Goal: Check status: Check status

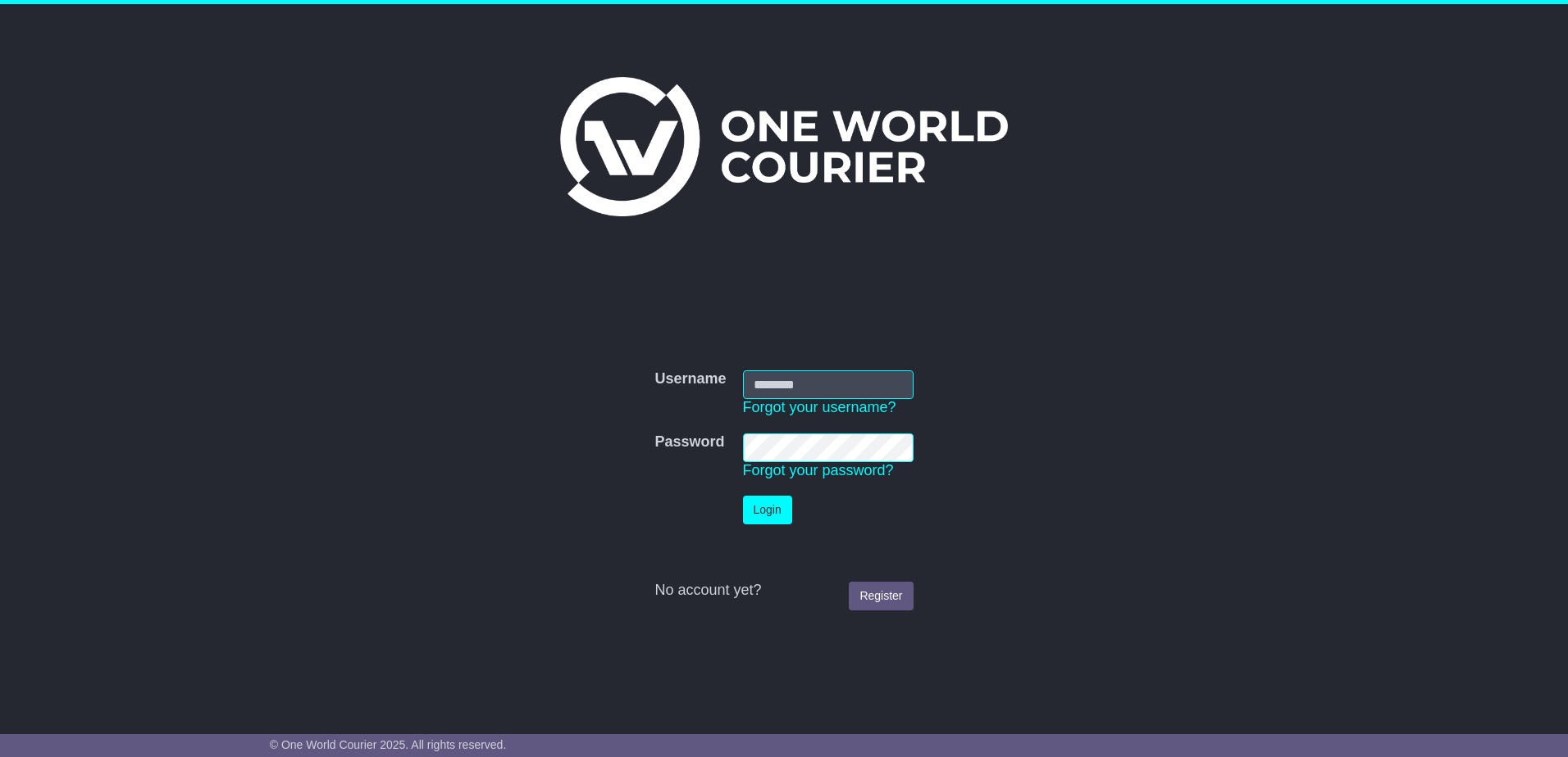
type input "**********"
click at [743, 496] on button "Login" at bounding box center [768, 510] width 50 height 29
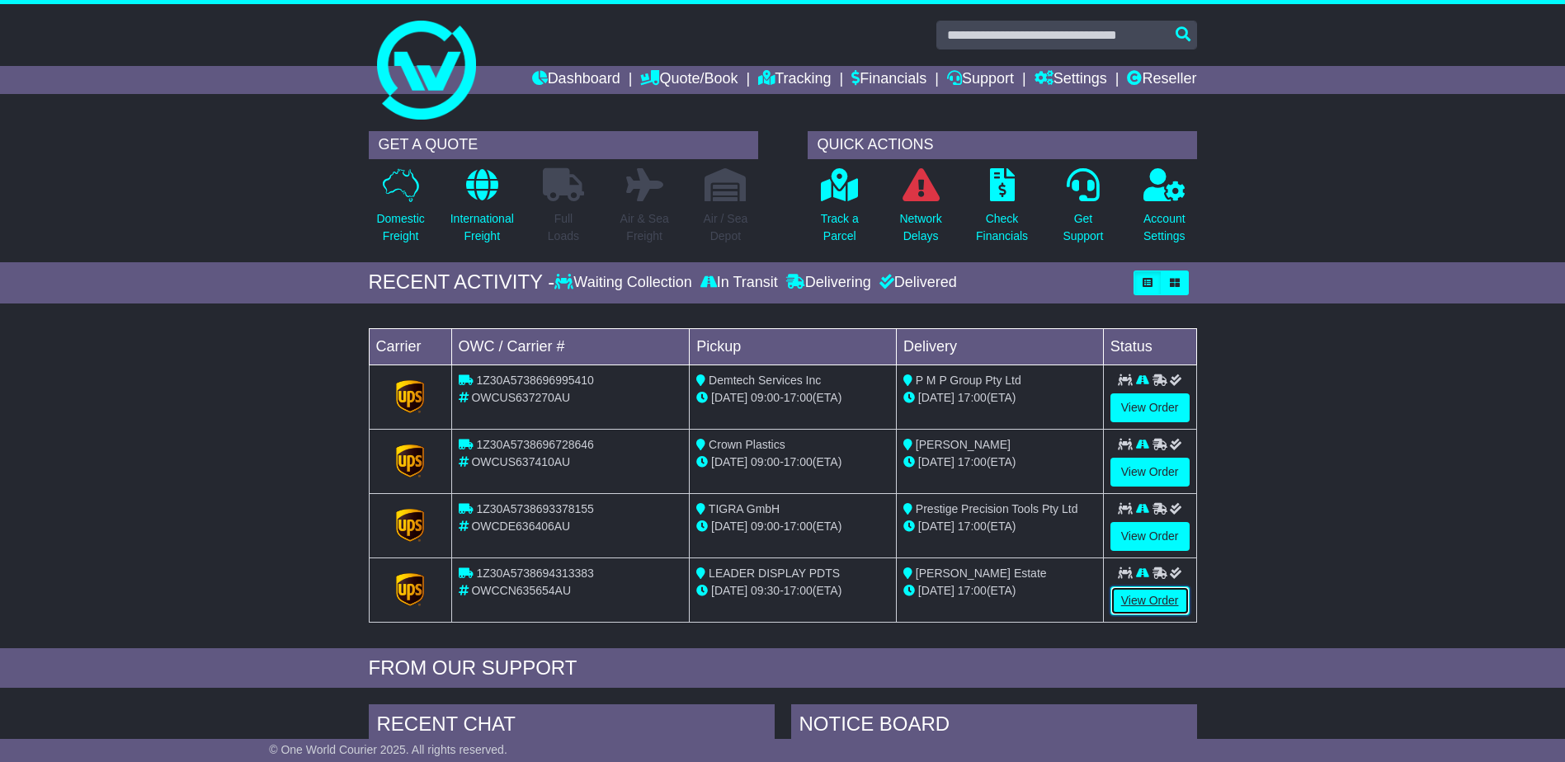
click at [1162, 587] on link "View Order" at bounding box center [1150, 601] width 79 height 29
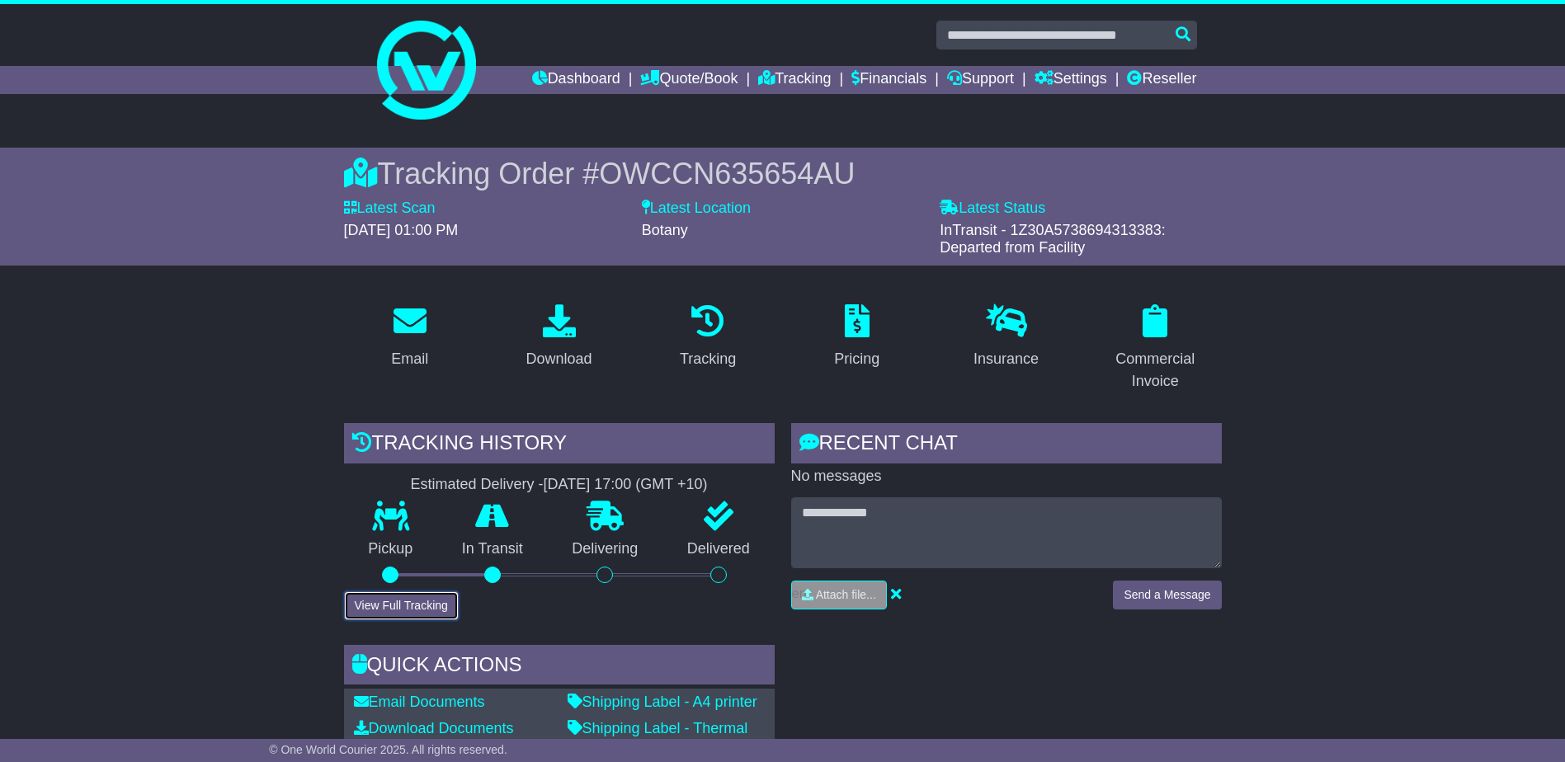
click at [388, 606] on button "View Full Tracking" at bounding box center [401, 606] width 115 height 29
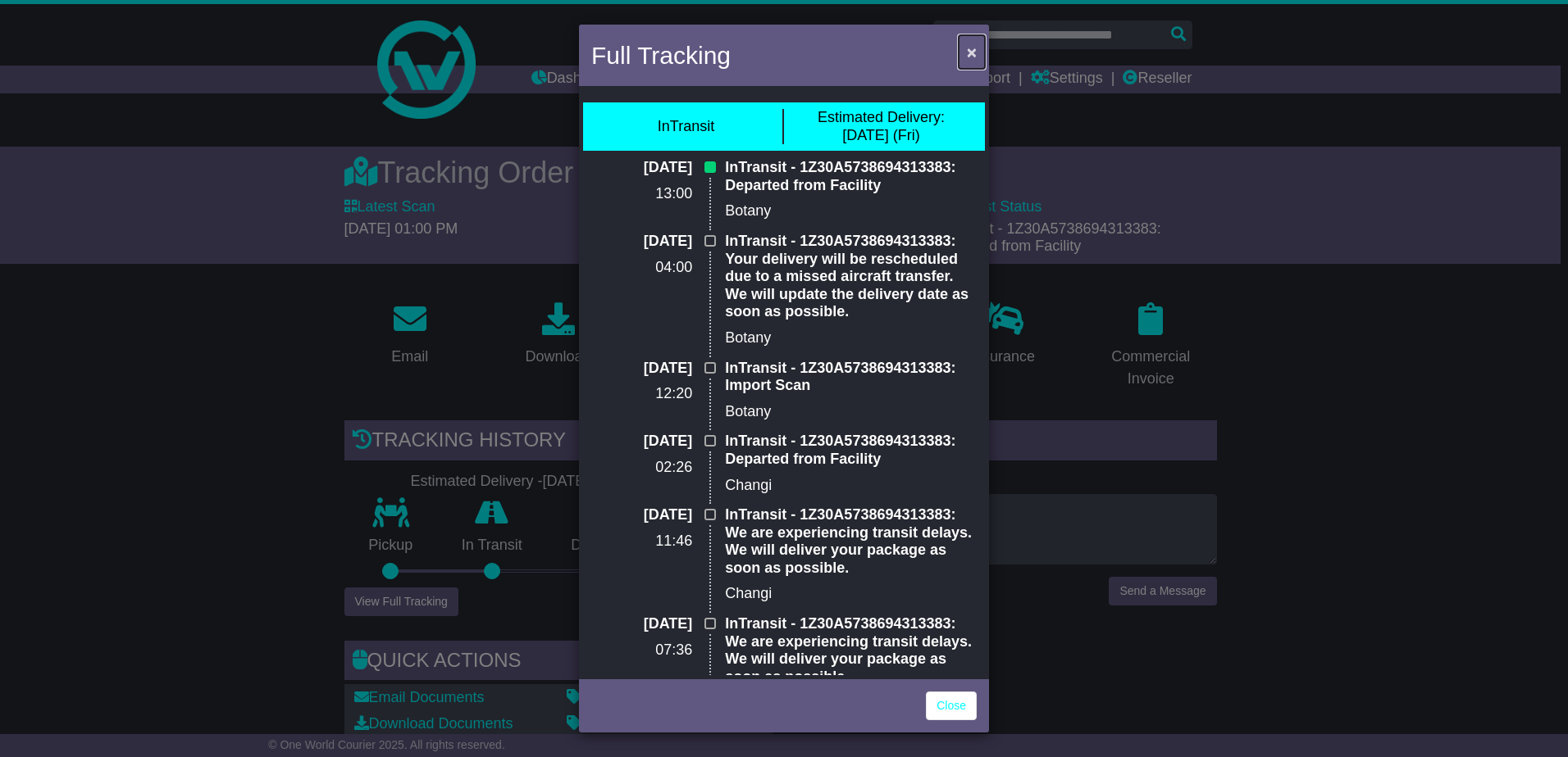
click at [966, 45] on button "×" at bounding box center [972, 52] width 26 height 34
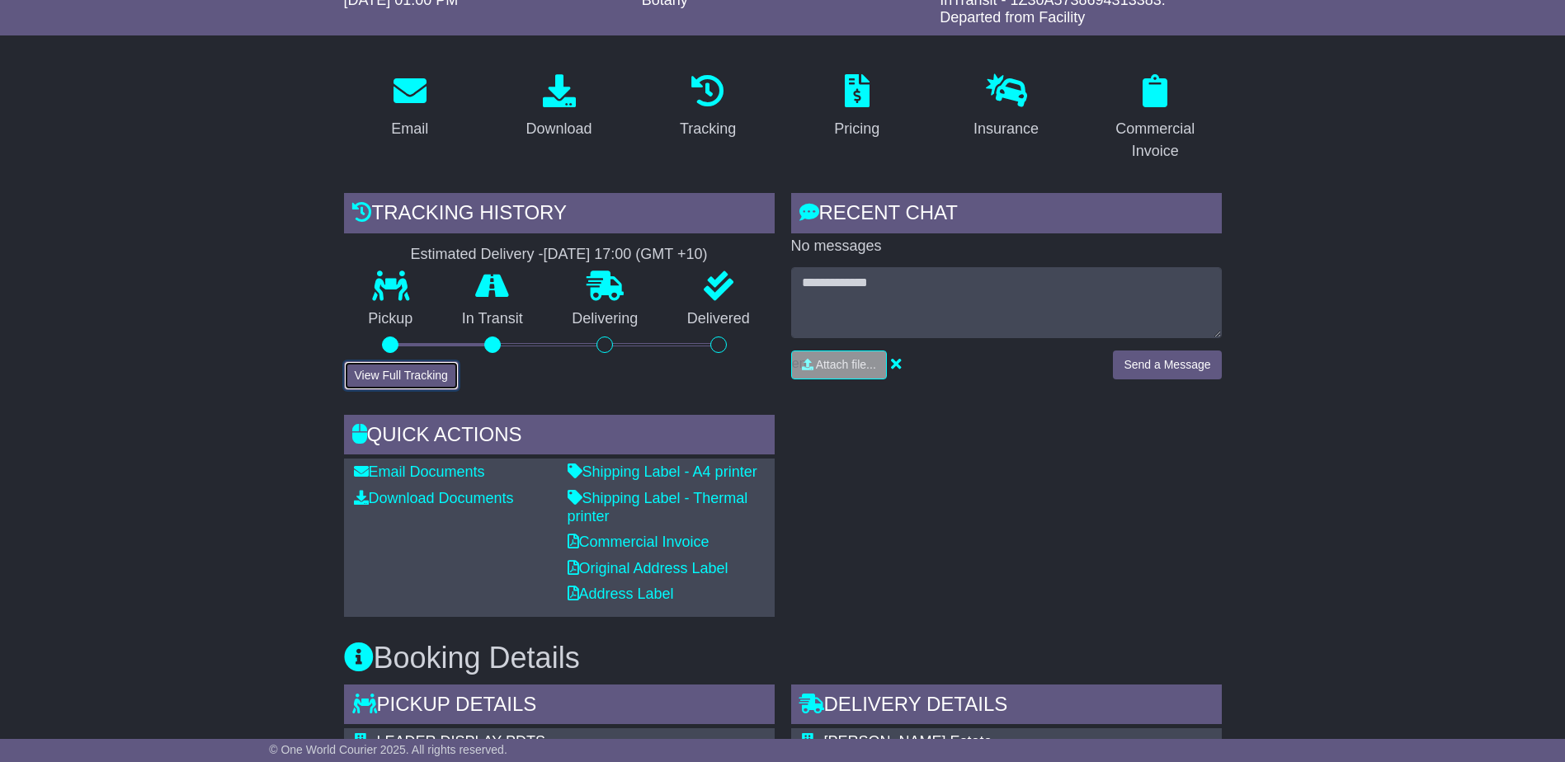
scroll to position [33, 0]
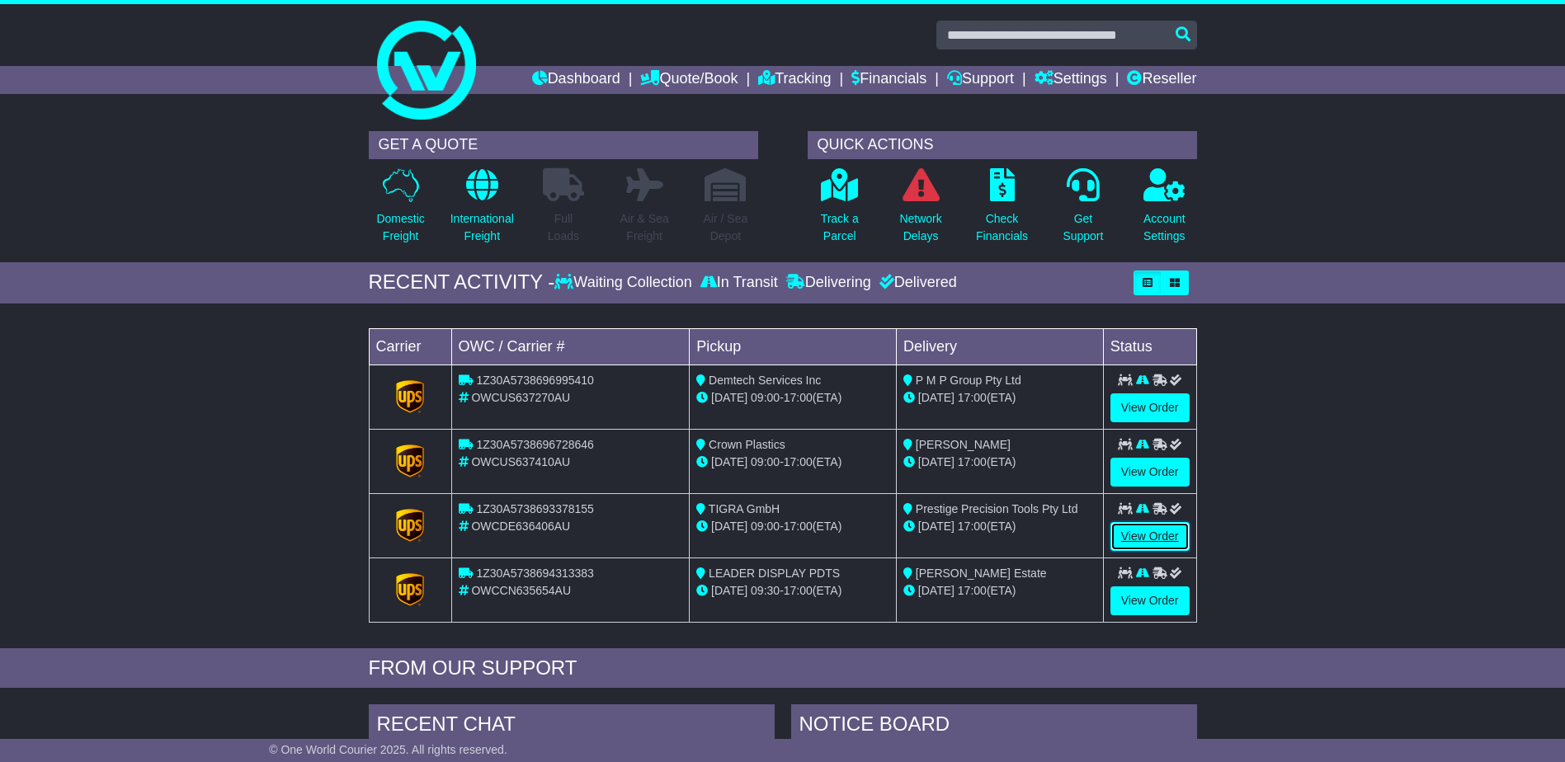
click at [1166, 534] on link "View Order" at bounding box center [1150, 536] width 79 height 29
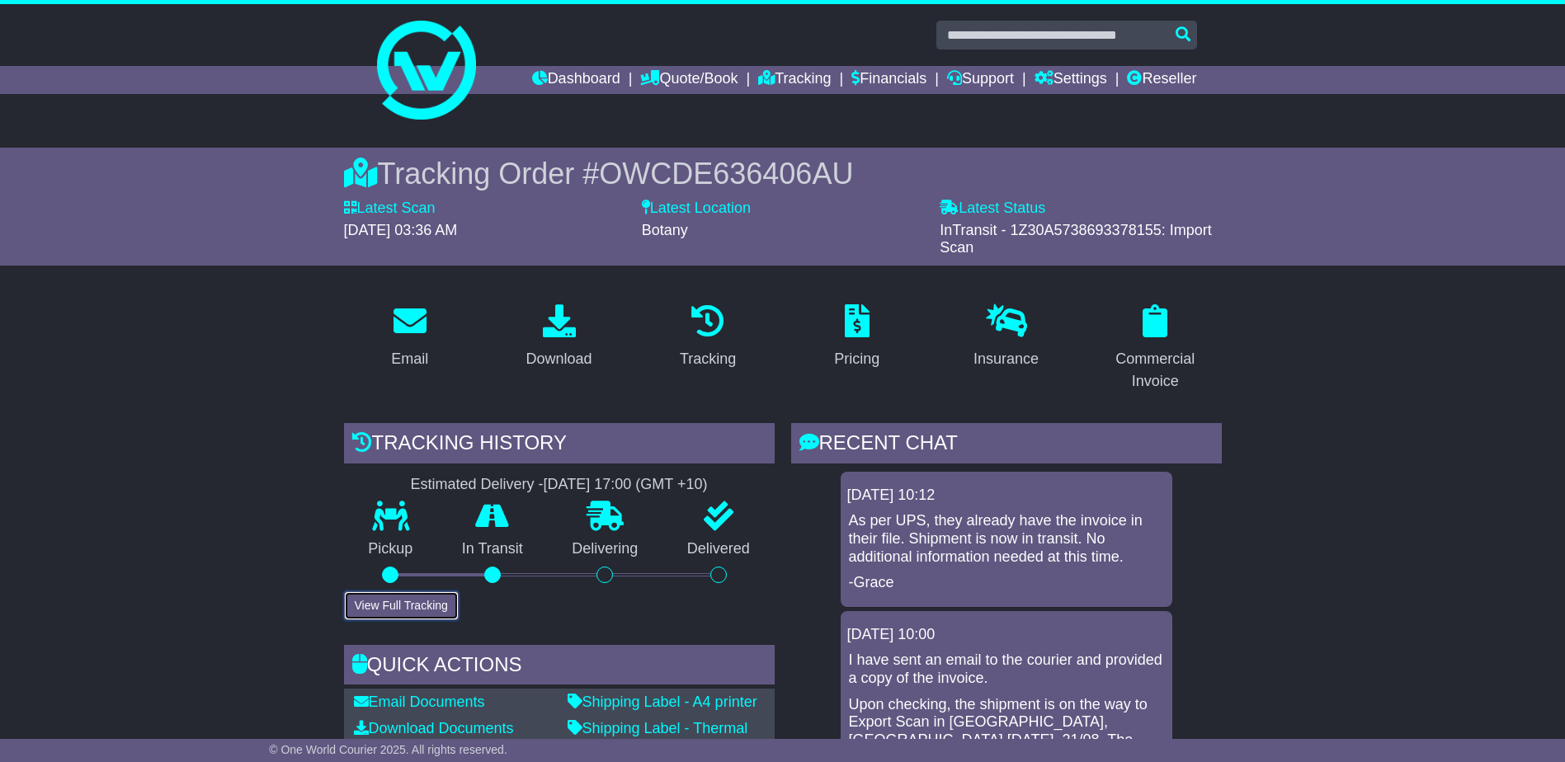
click at [405, 604] on button "View Full Tracking" at bounding box center [401, 606] width 115 height 29
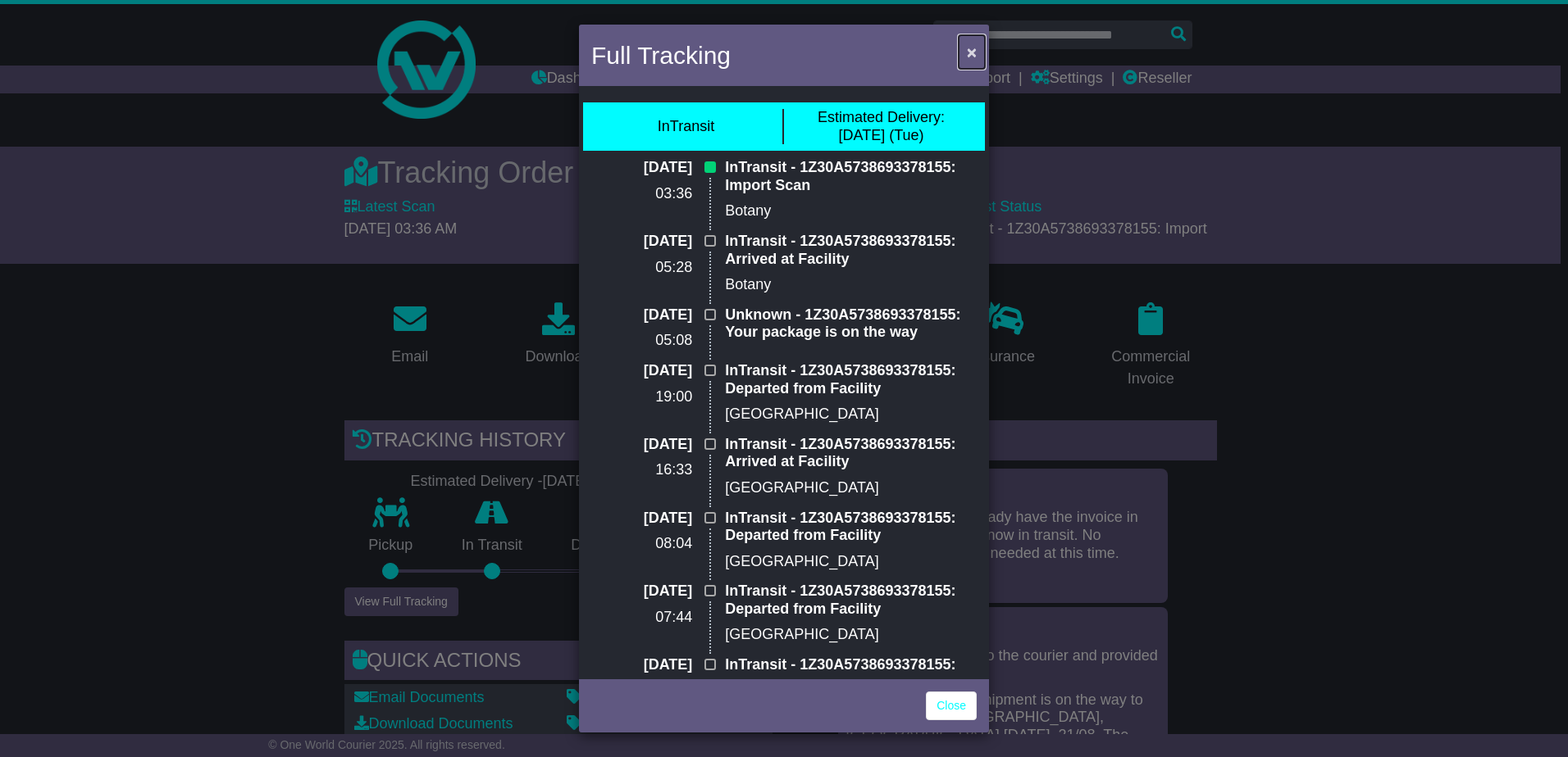
click at [973, 50] on span "×" at bounding box center [972, 52] width 10 height 19
